Goal: Find specific page/section: Find specific page/section

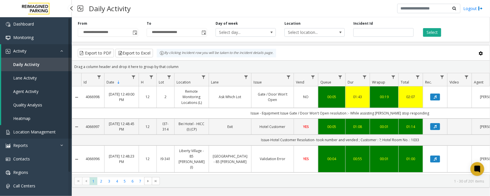
click at [32, 130] on span "Location Management" at bounding box center [34, 131] width 42 height 5
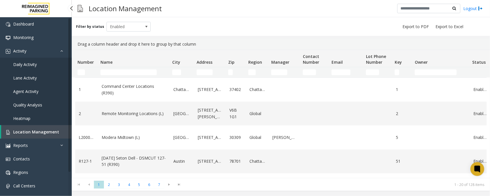
click at [21, 65] on span "Daily Activity" at bounding box center [25, 64] width 24 height 5
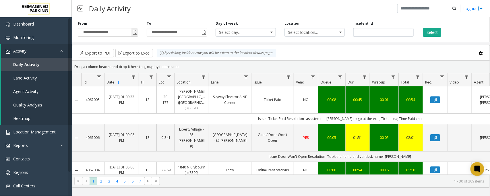
click at [131, 32] on span "Toggle popup" at bounding box center [134, 32] width 6 height 9
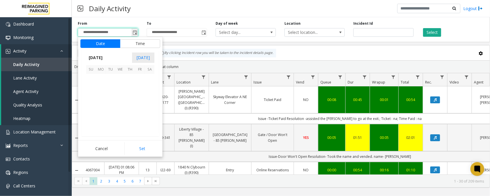
scroll to position [102900, 0]
click at [137, 118] on span "29" at bounding box center [140, 118] width 10 height 10
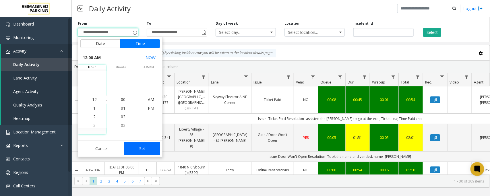
click at [143, 150] on button "Set" at bounding box center [142, 148] width 36 height 13
type input "**********"
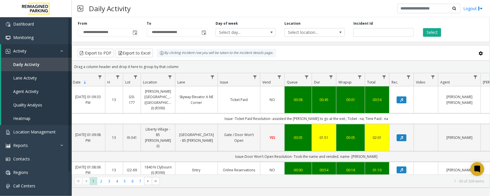
scroll to position [0, 34]
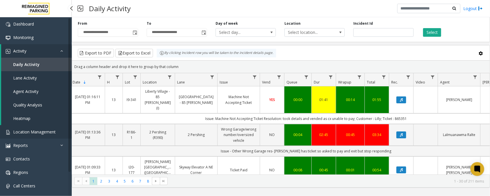
click at [49, 131] on span "Location Management" at bounding box center [34, 131] width 42 height 5
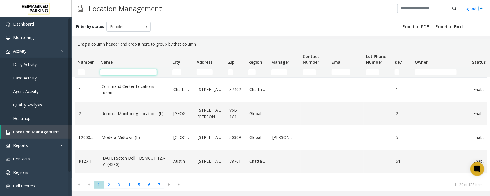
click at [112, 73] on input "Name Filter" at bounding box center [128, 72] width 56 height 6
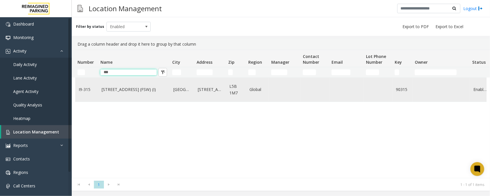
type input "***"
click at [97, 92] on td "I9-315" at bounding box center [86, 90] width 23 height 24
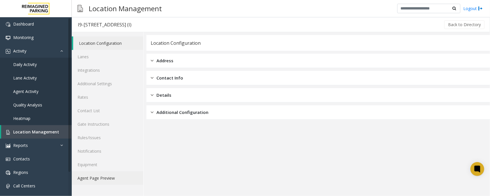
click at [106, 179] on link "Agent Page Preview" at bounding box center [107, 177] width 71 height 13
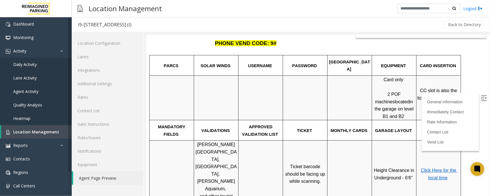
scroll to position [72, 0]
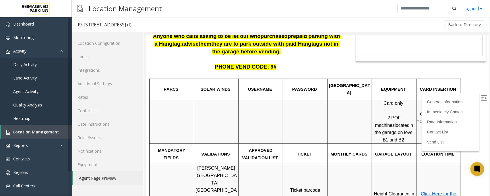
click at [481, 97] on img at bounding box center [484, 98] width 6 height 6
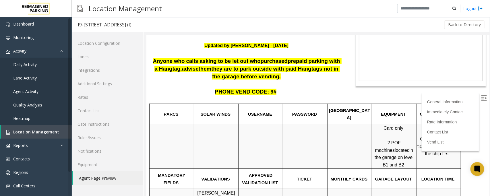
scroll to position [0, 0]
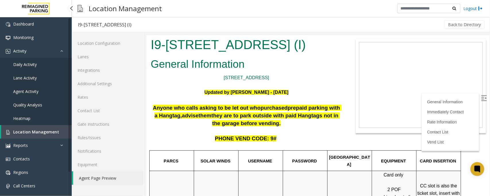
click at [35, 133] on span "Location Management" at bounding box center [36, 131] width 46 height 5
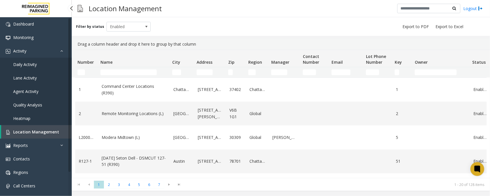
click at [32, 65] on span "Daily Activity" at bounding box center [25, 64] width 24 height 5
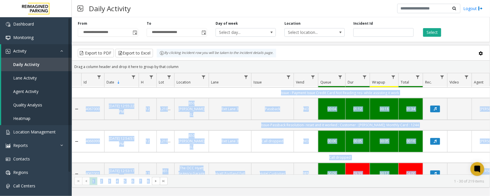
drag, startPoint x: 339, startPoint y: 169, endPoint x: 369, endPoint y: 174, distance: 30.1
click at [369, 174] on kendo-grid "Export to PDF Export to Excel By clicking Incident row you will be taken to the…" at bounding box center [281, 116] width 418 height 143
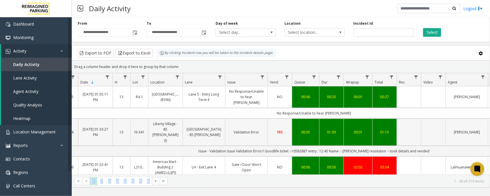
scroll to position [36, 26]
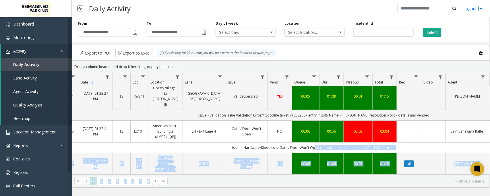
click at [409, 142] on td "issue - Hardware\Kiosk Issue Gate / Door Won't Open res- someone came to help; …" at bounding box center [314, 147] width 518 height 11
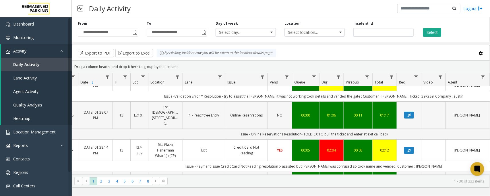
scroll to position [0, 26]
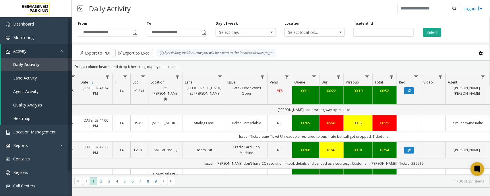
scroll to position [0, 26]
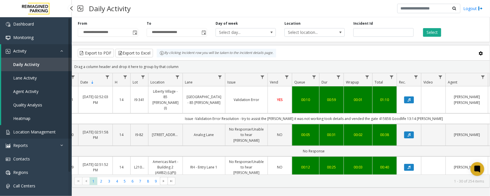
click at [51, 132] on span "Location Management" at bounding box center [34, 131] width 42 height 5
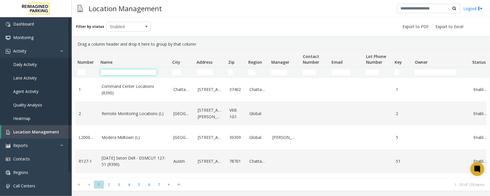
click at [142, 73] on input "Name Filter" at bounding box center [128, 72] width 56 height 6
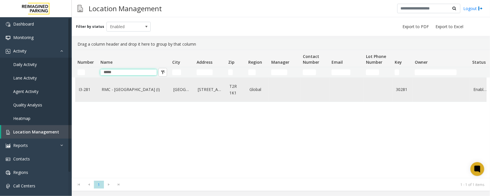
type input "*****"
click at [117, 98] on td "RMC - Mount Royal Village (I)" at bounding box center [134, 90] width 72 height 24
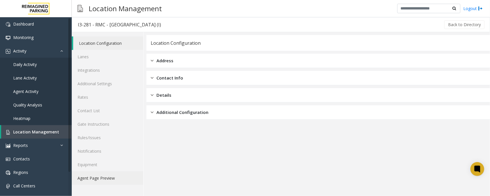
click at [94, 176] on link "Agent Page Preview" at bounding box center [107, 177] width 71 height 13
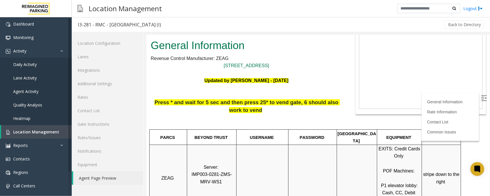
scroll to position [36, 0]
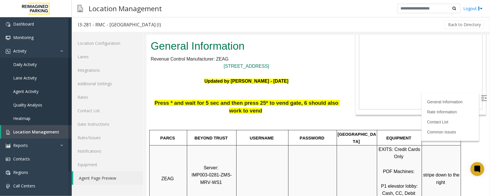
click at [307, 72] on p at bounding box center [245, 73] width 191 height 7
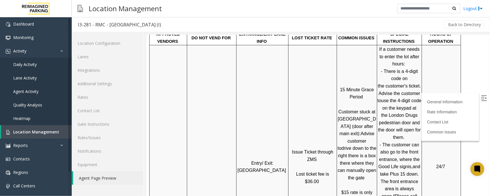
click at [481, 98] on img at bounding box center [484, 98] width 6 height 6
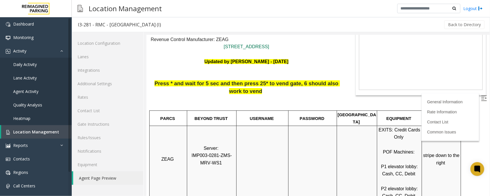
scroll to position [0, 0]
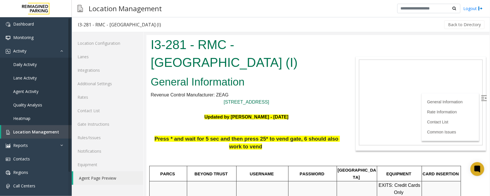
click at [481, 100] on img at bounding box center [484, 98] width 6 height 6
click at [33, 65] on span "Daily Activity" at bounding box center [25, 64] width 24 height 5
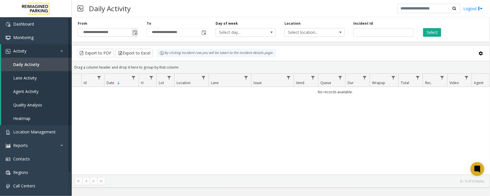
click at [135, 35] on span "Toggle popup" at bounding box center [135, 32] width 5 height 5
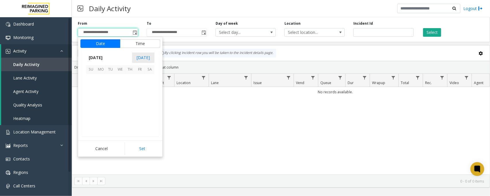
scroll to position [102900, 0]
click at [152, 118] on span "30" at bounding box center [150, 118] width 10 height 10
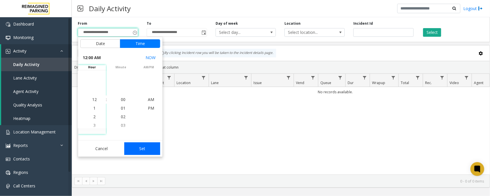
click at [137, 150] on button "Set" at bounding box center [142, 148] width 36 height 13
type input "**********"
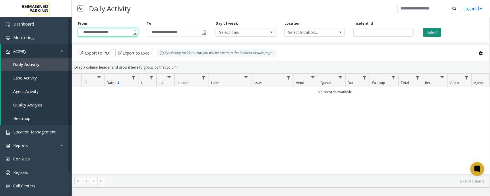
click at [430, 34] on button "Select" at bounding box center [432, 32] width 18 height 9
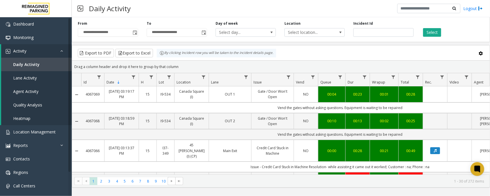
scroll to position [0, 32]
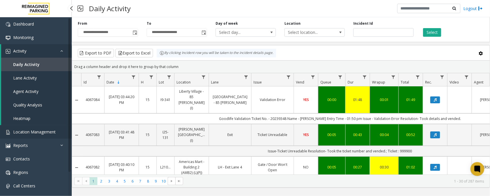
click at [36, 133] on span "Location Management" at bounding box center [34, 131] width 42 height 5
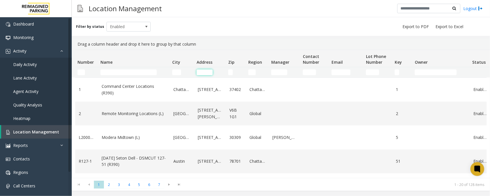
click at [205, 72] on input "Address Filter" at bounding box center [205, 72] width 16 height 6
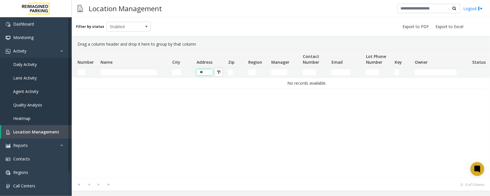
type input "*"
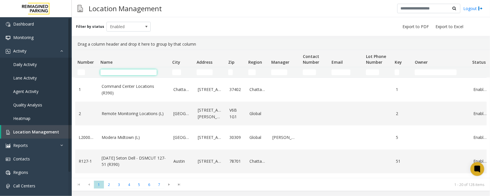
click at [118, 70] on input "Name Filter" at bounding box center [128, 72] width 56 height 6
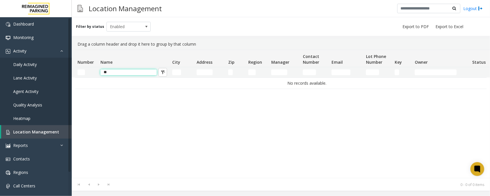
type input "*"
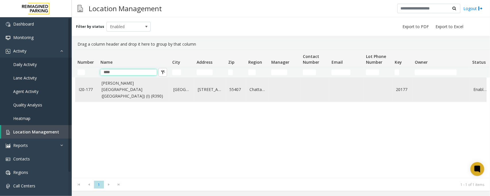
type input "****"
click at [144, 97] on td "[PERSON_NAME][GEOGRAPHIC_DATA] ([GEOGRAPHIC_DATA]) (I) (R390)" at bounding box center [134, 90] width 72 height 24
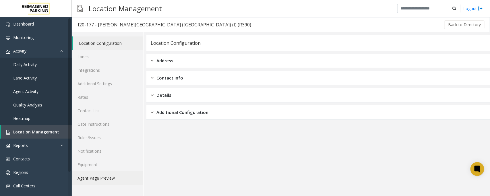
click at [101, 180] on link "Agent Page Preview" at bounding box center [107, 177] width 71 height 13
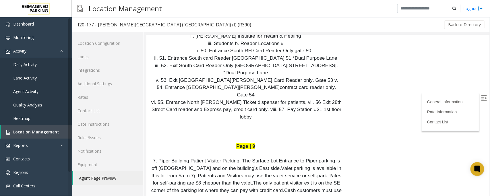
scroll to position [38, 0]
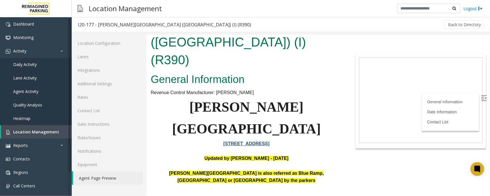
click at [276, 169] on p "Abbott Hospital is also referred as Blue Ramp, Children's Hospital or Piper Bui…" at bounding box center [245, 180] width 191 height 22
drag, startPoint x: 304, startPoint y: 115, endPoint x: 336, endPoint y: 120, distance: 32.9
click at [336, 169] on p "Abbott Hospital is also referred as Blue Ramp, Children's Hospital or Piper Bui…" at bounding box center [245, 180] width 191 height 22
click at [309, 169] on p "Abbott Hospital is also referred as Blue Ramp, Children's Hospital or Piper Bui…" at bounding box center [245, 180] width 191 height 22
click at [30, 132] on span "Location Management" at bounding box center [36, 131] width 46 height 5
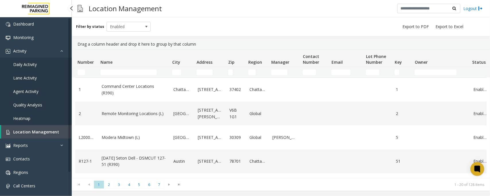
click at [16, 63] on span "Daily Activity" at bounding box center [25, 64] width 24 height 5
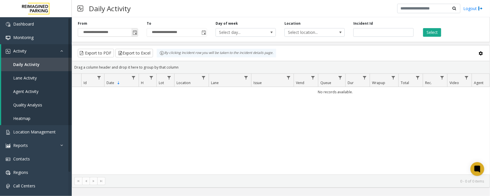
click at [133, 32] on span "Toggle popup" at bounding box center [135, 32] width 5 height 5
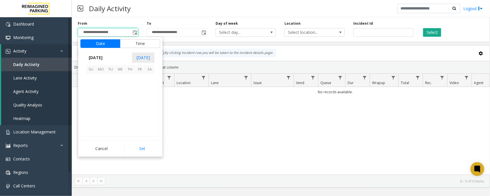
scroll to position [102900, 0]
click at [152, 117] on span "30" at bounding box center [150, 118] width 10 height 10
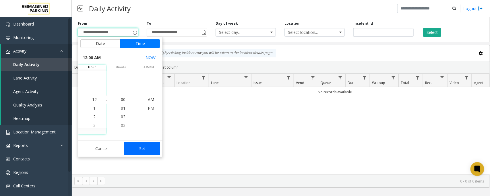
click at [141, 146] on button "Set" at bounding box center [142, 148] width 36 height 13
type input "**********"
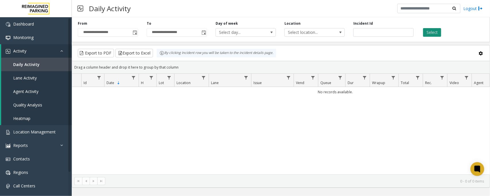
click at [434, 34] on button "Select" at bounding box center [432, 32] width 18 height 9
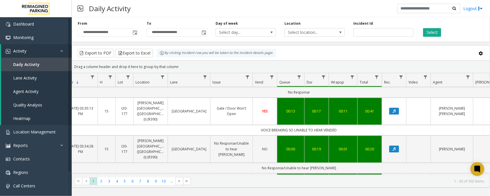
scroll to position [753, 41]
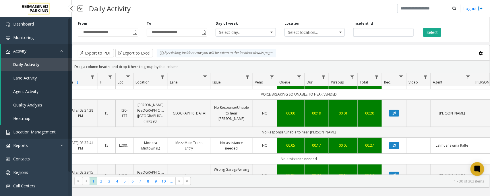
click at [28, 131] on span "Location Management" at bounding box center [34, 131] width 42 height 5
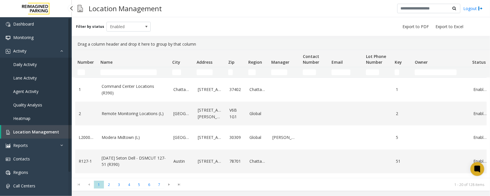
click at [38, 67] on link "Daily Activity" at bounding box center [36, 64] width 72 height 13
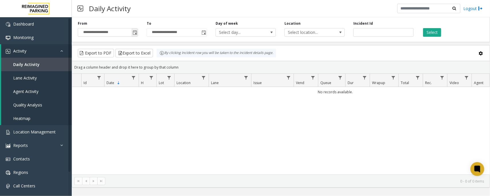
click at [136, 34] on span "Toggle popup" at bounding box center [135, 32] width 5 height 5
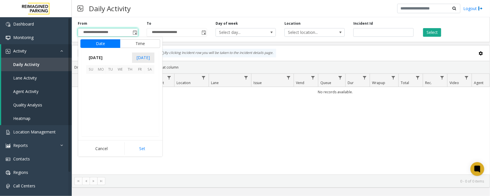
scroll to position [102900, 0]
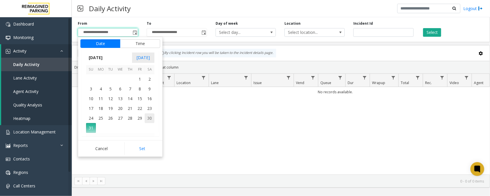
click at [151, 117] on span "30" at bounding box center [150, 118] width 10 height 10
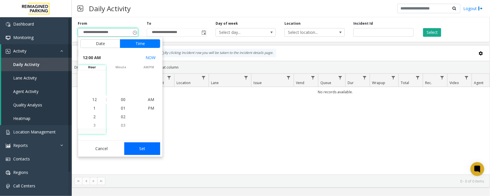
click at [145, 149] on button "Set" at bounding box center [142, 148] width 36 height 13
type input "**********"
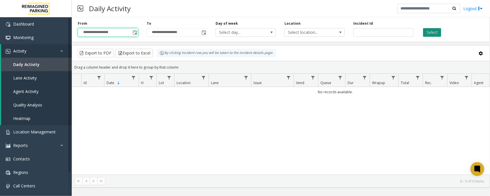
click at [428, 32] on button "Select" at bounding box center [432, 32] width 18 height 9
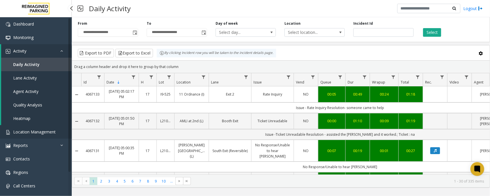
click at [40, 130] on span "Location Management" at bounding box center [34, 131] width 42 height 5
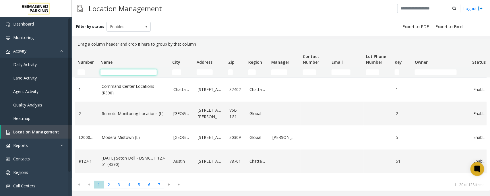
click at [121, 70] on input "Name Filter" at bounding box center [128, 72] width 56 height 6
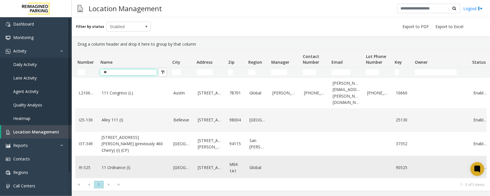
type input "**"
click at [131, 164] on link "11 Ordnance (I)" at bounding box center [134, 167] width 65 height 6
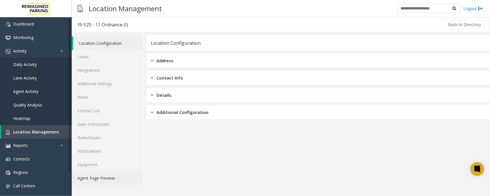
click at [89, 178] on link "Agent Page Preview" at bounding box center [107, 177] width 71 height 13
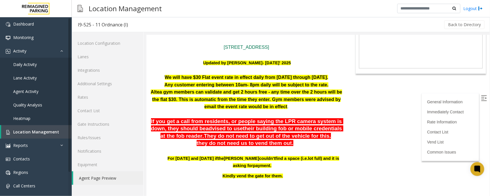
scroll to position [72, 0]
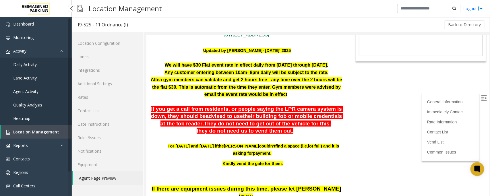
click at [23, 66] on span "Daily Activity" at bounding box center [25, 64] width 24 height 5
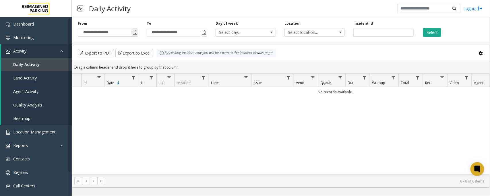
click at [135, 32] on span "Toggle popup" at bounding box center [135, 32] width 5 height 5
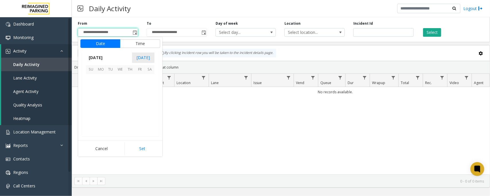
scroll to position [102900, 0]
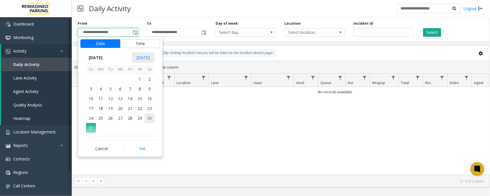
click at [148, 117] on span "30" at bounding box center [150, 118] width 10 height 10
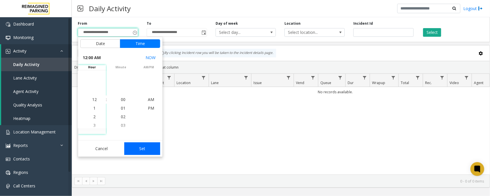
click at [141, 147] on button "Set" at bounding box center [142, 148] width 36 height 13
type input "**********"
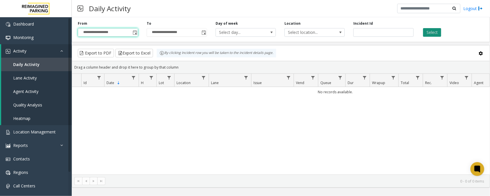
click at [431, 35] on button "Select" at bounding box center [432, 32] width 18 height 9
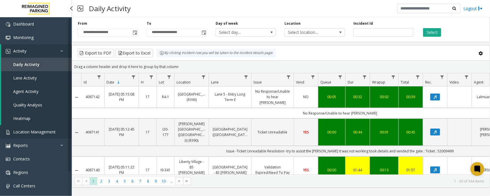
click at [32, 131] on span "Location Management" at bounding box center [34, 131] width 42 height 5
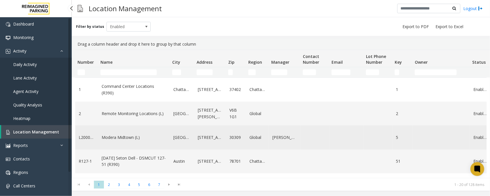
drag, startPoint x: 47, startPoint y: 133, endPoint x: 82, endPoint y: 125, distance: 36.0
click at [47, 133] on span "Location Management" at bounding box center [36, 131] width 46 height 5
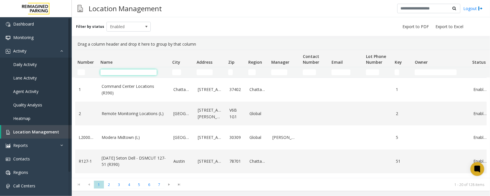
click at [133, 72] on input "Name Filter" at bounding box center [128, 72] width 56 height 6
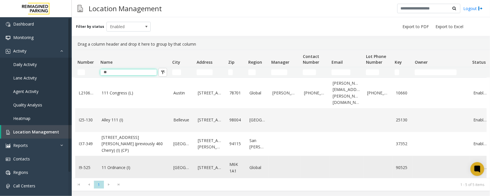
type input "**"
click at [132, 164] on link "11 Ordnance (I)" at bounding box center [134, 167] width 65 height 6
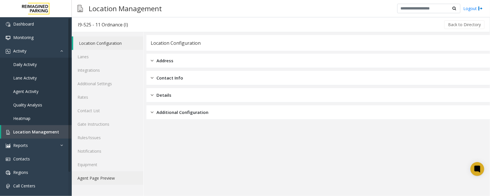
click at [95, 177] on link "Agent Page Preview" at bounding box center [107, 177] width 71 height 13
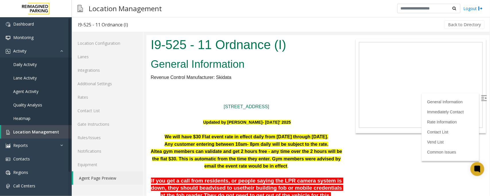
scroll to position [72, 0]
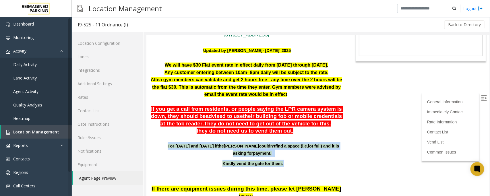
drag, startPoint x: 286, startPoint y: 164, endPoint x: 172, endPoint y: 149, distance: 115.2
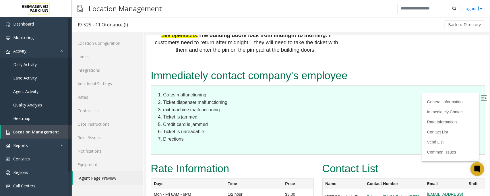
scroll to position [1005, 0]
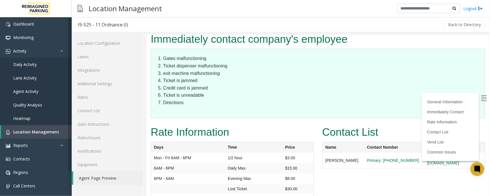
drag, startPoint x: 480, startPoint y: 97, endPoint x: 475, endPoint y: 97, distance: 5.7
click at [481, 97] on img at bounding box center [484, 98] width 6 height 6
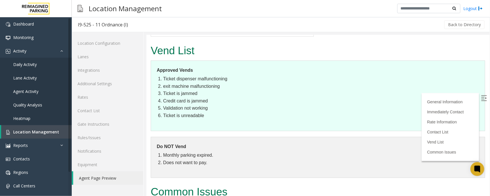
scroll to position [1160, 0]
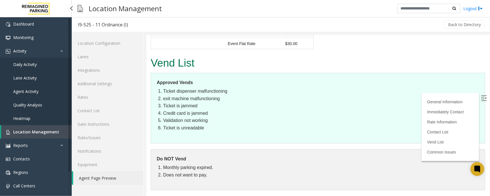
click at [27, 64] on span "Daily Activity" at bounding box center [25, 64] width 24 height 5
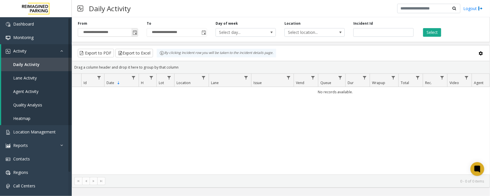
click at [135, 32] on span "Toggle popup" at bounding box center [135, 32] width 5 height 5
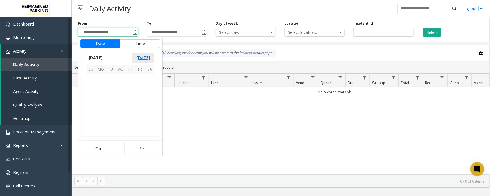
scroll to position [102900, 0]
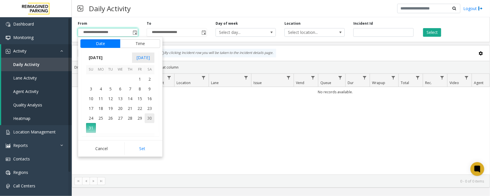
click at [150, 119] on span "30" at bounding box center [150, 118] width 10 height 10
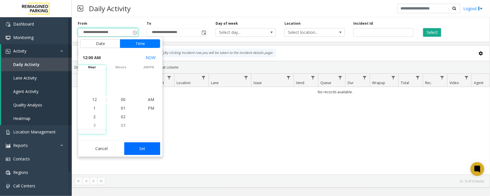
click at [150, 148] on button "Set" at bounding box center [142, 148] width 36 height 13
type input "**********"
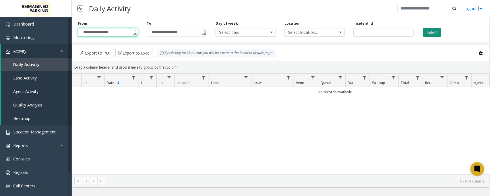
click at [432, 30] on button "Select" at bounding box center [432, 32] width 18 height 9
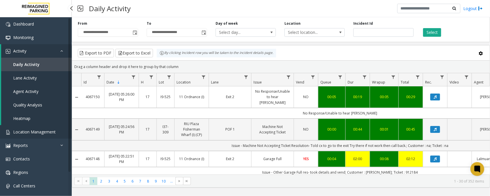
click at [44, 132] on span "Location Management" at bounding box center [34, 131] width 42 height 5
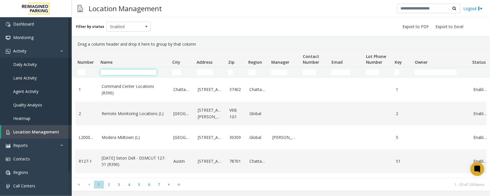
click at [138, 72] on input "Name Filter" at bounding box center [128, 72] width 56 height 6
drag, startPoint x: 0, startPoint y: 0, endPoint x: 45, endPoint y: 132, distance: 139.4
click at [45, 132] on span "Location Management" at bounding box center [36, 131] width 46 height 5
click at [118, 70] on input "Name Filter" at bounding box center [128, 72] width 56 height 6
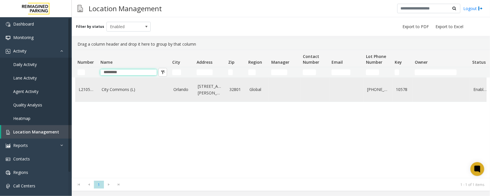
type input "*********"
click at [124, 94] on td "City Commons (L)" at bounding box center [134, 90] width 72 height 24
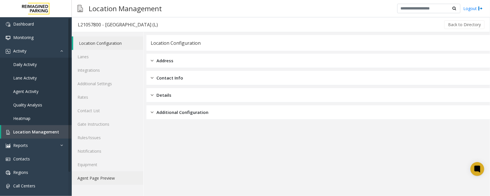
click at [86, 175] on link "Agent Page Preview" at bounding box center [107, 177] width 71 height 13
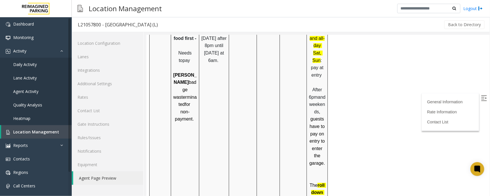
scroll to position [825, 0]
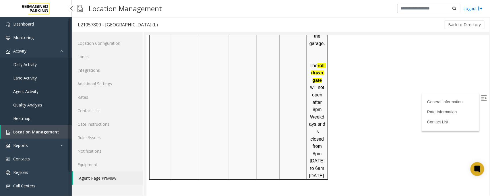
click at [35, 133] on span "Location Management" at bounding box center [36, 131] width 46 height 5
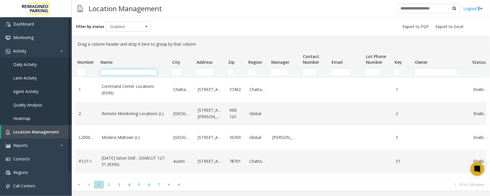
click at [120, 73] on input "Name Filter" at bounding box center [128, 72] width 56 height 6
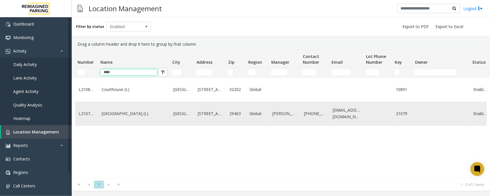
type input "****"
click at [121, 117] on link "[GEOGRAPHIC_DATA] (L)" at bounding box center [134, 114] width 65 height 6
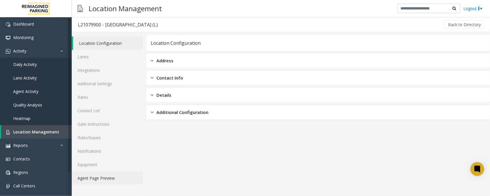
click at [93, 181] on link "Agent Page Preview" at bounding box center [107, 177] width 71 height 13
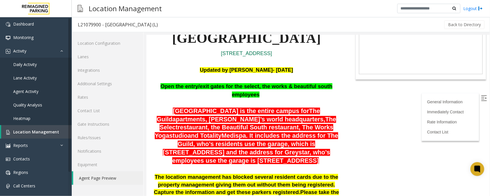
scroll to position [72, 0]
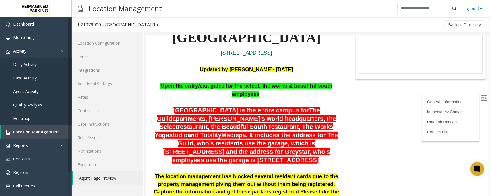
click at [380, 113] on body "L21079900 - Courier Square (L) General Information Revenue Control Manufacturer…" at bounding box center [317, 43] width 343 height 161
click at [20, 65] on span "Daily Activity" at bounding box center [25, 64] width 24 height 5
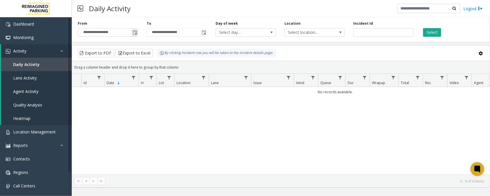
click at [136, 31] on span "Toggle popup" at bounding box center [135, 32] width 5 height 5
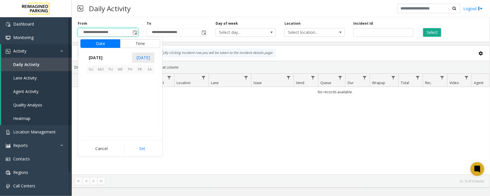
scroll to position [102900, 0]
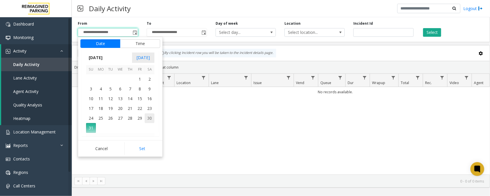
click at [150, 117] on span "30" at bounding box center [150, 118] width 10 height 10
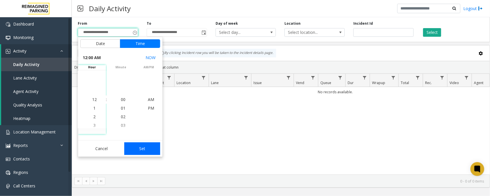
drag, startPoint x: 145, startPoint y: 151, endPoint x: 282, endPoint y: 106, distance: 143.3
click at [145, 151] on button "Set" at bounding box center [142, 148] width 36 height 13
type input "**********"
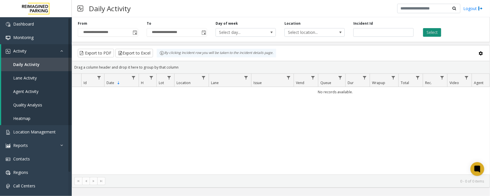
click at [430, 34] on button "Select" at bounding box center [432, 32] width 18 height 9
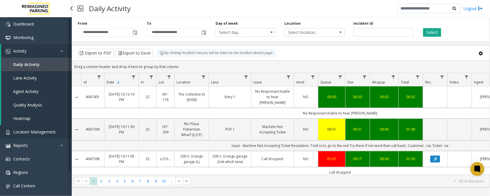
click at [39, 129] on span "Location Management" at bounding box center [34, 131] width 42 height 5
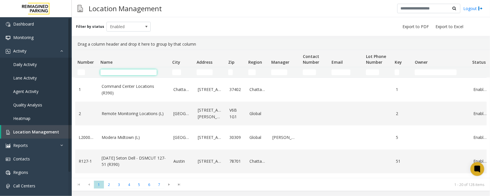
click at [130, 74] on input "Name Filter" at bounding box center [128, 72] width 56 height 6
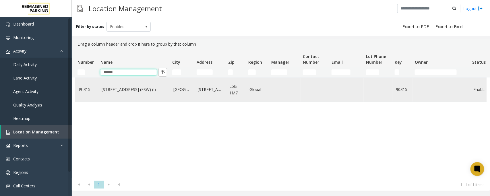
type input "******"
click at [160, 87] on link "[STREET_ADDRESS] (FSW) (I)" at bounding box center [134, 89] width 65 height 6
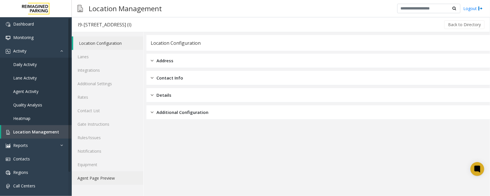
click at [102, 174] on link "Agent Page Preview" at bounding box center [107, 177] width 71 height 13
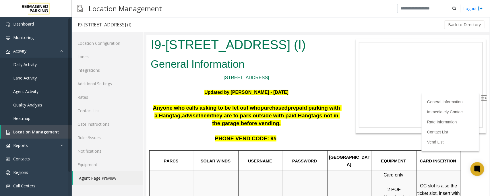
click at [481, 97] on img at bounding box center [484, 98] width 6 height 6
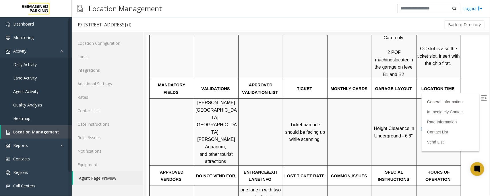
scroll to position [144, 0]
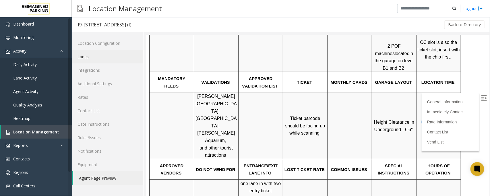
click at [94, 59] on link "Lanes" at bounding box center [107, 56] width 71 height 13
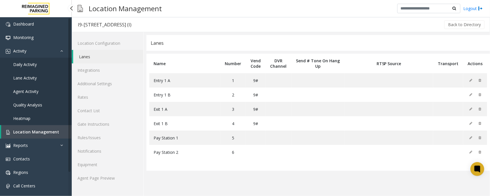
click at [31, 65] on span "Daily Activity" at bounding box center [25, 64] width 24 height 5
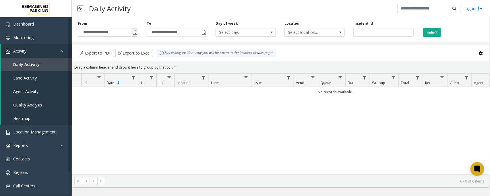
click at [135, 32] on span "Toggle popup" at bounding box center [135, 32] width 5 height 5
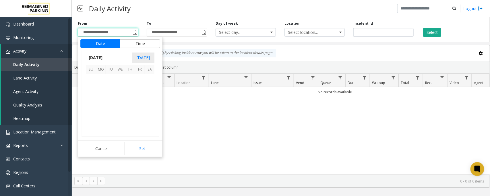
scroll to position [102900, 0]
click at [151, 117] on span "30" at bounding box center [150, 118] width 10 height 10
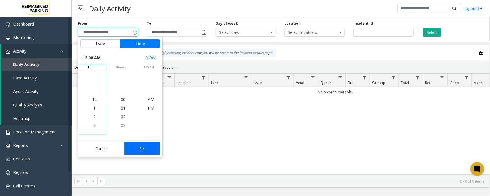
click at [144, 146] on button "Set" at bounding box center [142, 148] width 36 height 13
type input "**********"
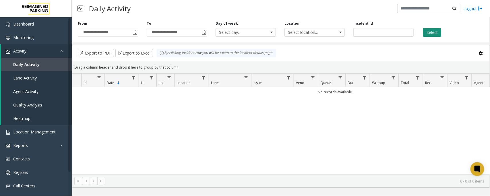
click at [438, 32] on button "Select" at bounding box center [432, 32] width 18 height 9
